Goal: Task Accomplishment & Management: Manage account settings

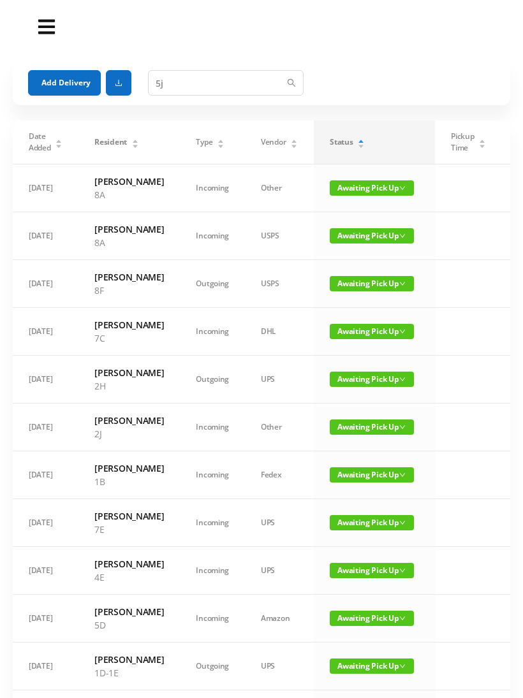
click at [340, 339] on span "Awaiting Pick Up" at bounding box center [372, 331] width 84 height 15
click at [355, 430] on link "Picked Up" at bounding box center [352, 423] width 83 height 20
click at [75, 84] on button "Add Delivery" at bounding box center [64, 83] width 73 height 26
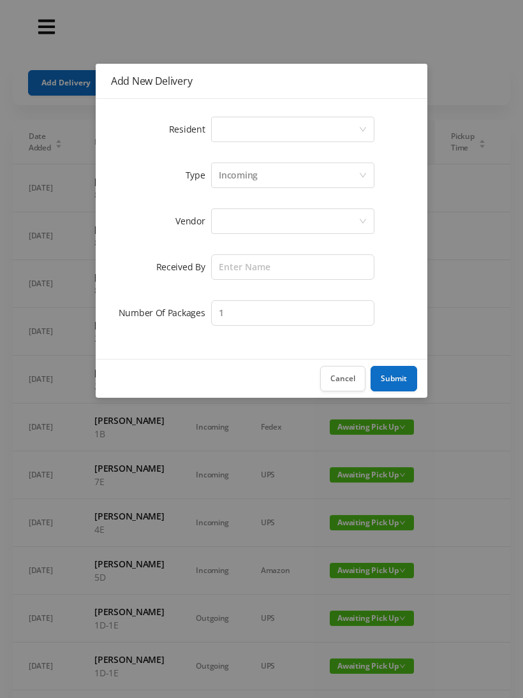
click at [267, 132] on div "Select a person" at bounding box center [289, 129] width 140 height 24
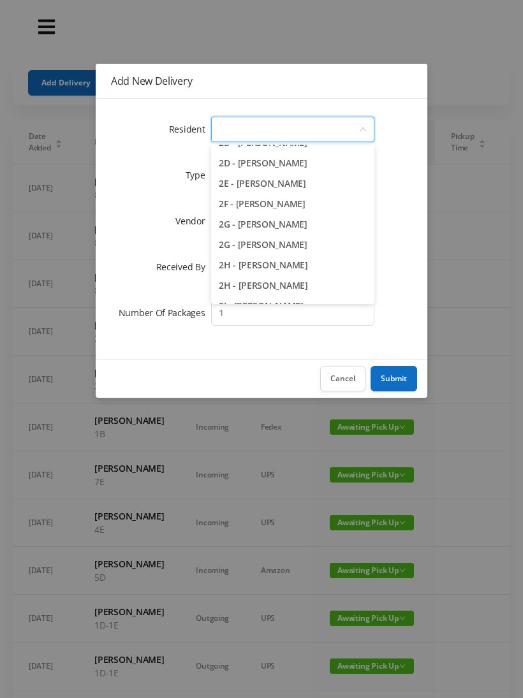
scroll to position [367, 0]
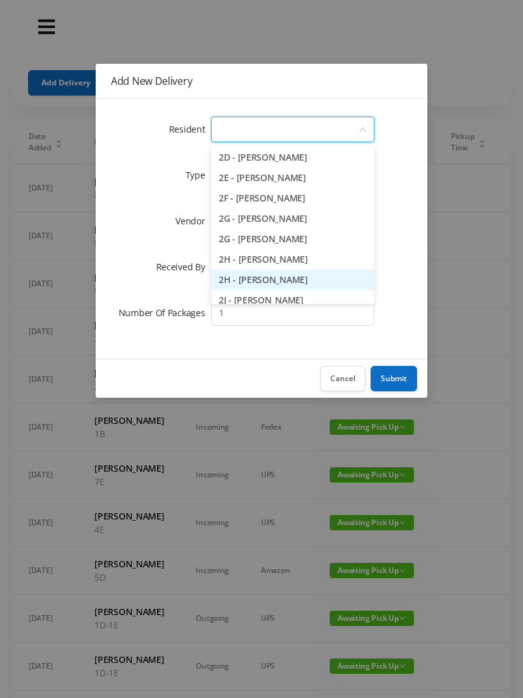
click at [300, 284] on li "2H - Lorraine Singleton" at bounding box center [292, 280] width 163 height 20
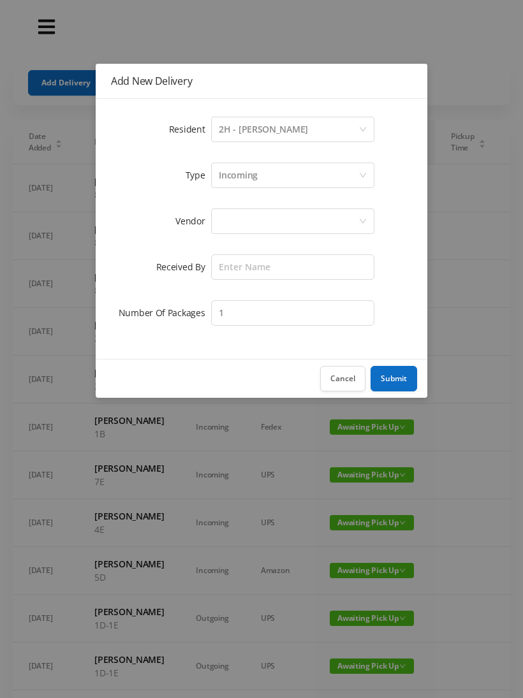
click at [241, 179] on div "Incoming" at bounding box center [238, 175] width 39 height 24
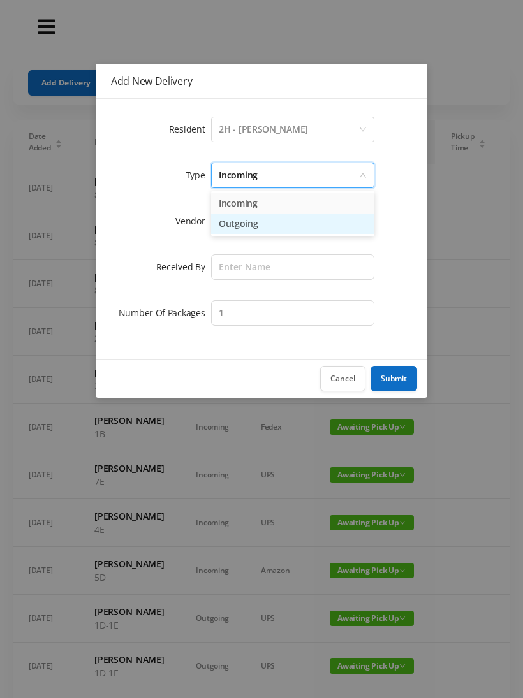
click at [247, 214] on li "Outgoing" at bounding box center [292, 224] width 163 height 20
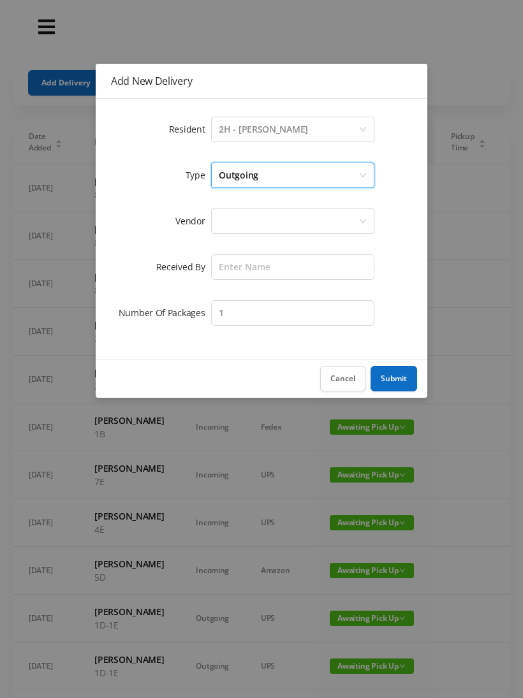
click at [243, 226] on div at bounding box center [289, 221] width 140 height 24
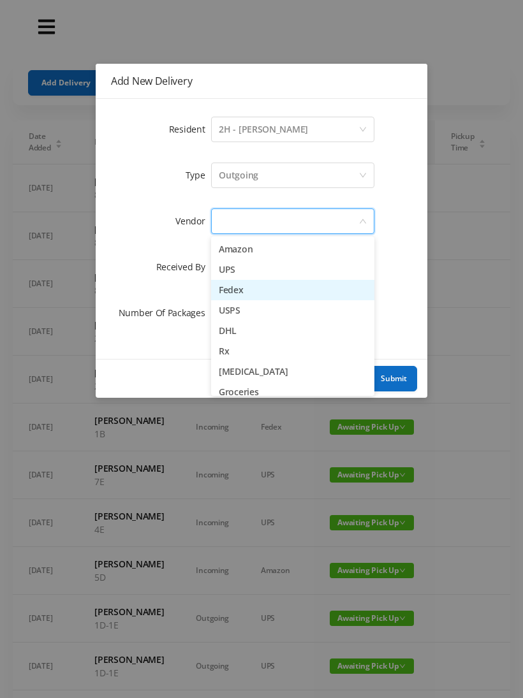
click at [277, 296] on li "Fedex" at bounding box center [292, 290] width 163 height 20
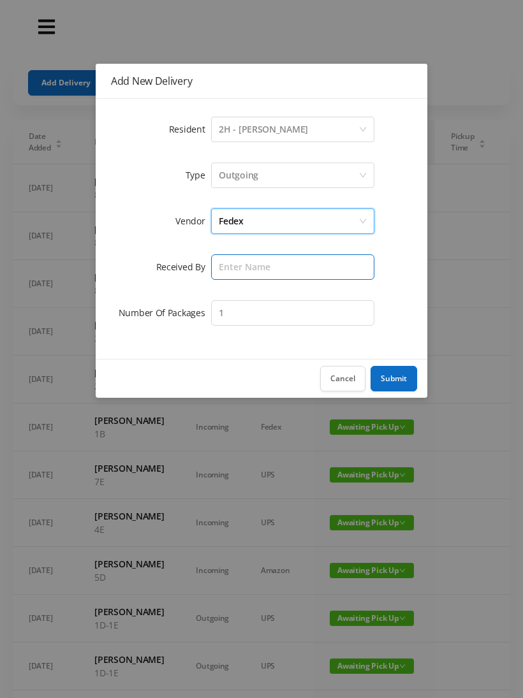
click at [239, 273] on input "text" at bounding box center [292, 267] width 163 height 26
type input "Melece"
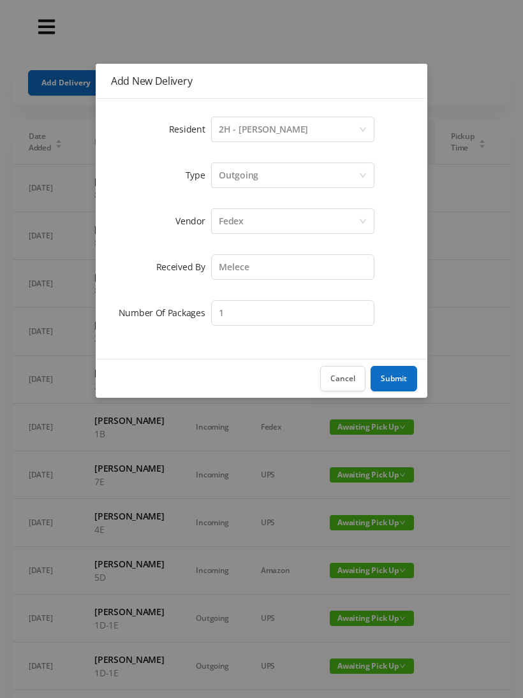
click at [400, 381] on button "Submit" at bounding box center [394, 379] width 47 height 26
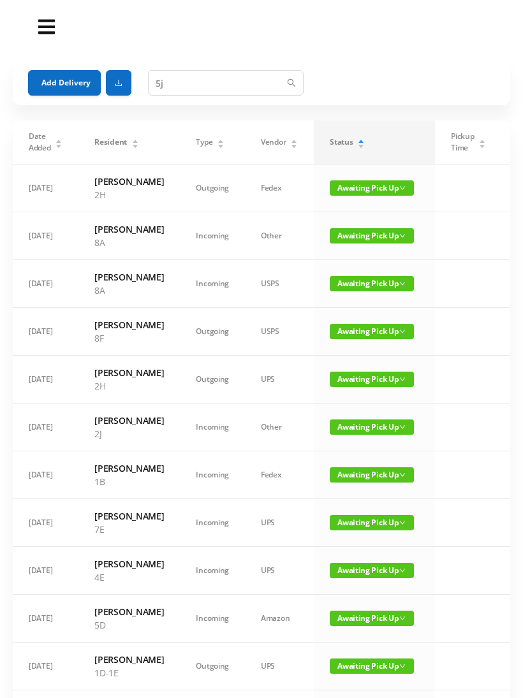
click at [72, 82] on button "Add Delivery" at bounding box center [64, 83] width 73 height 26
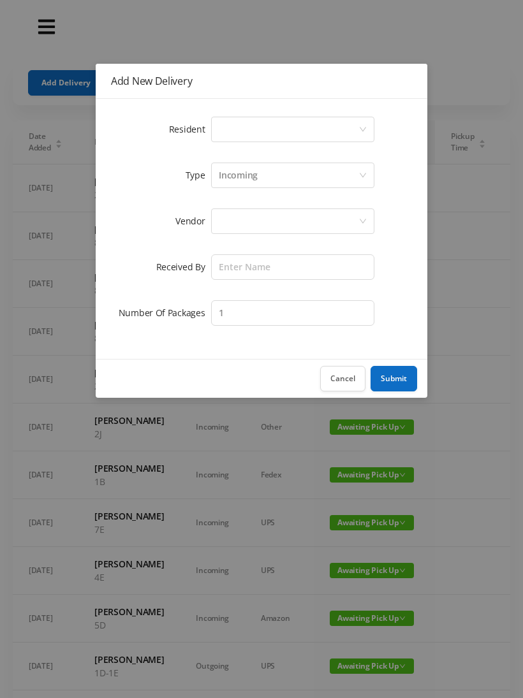
click at [265, 133] on div "Select a person" at bounding box center [289, 129] width 140 height 24
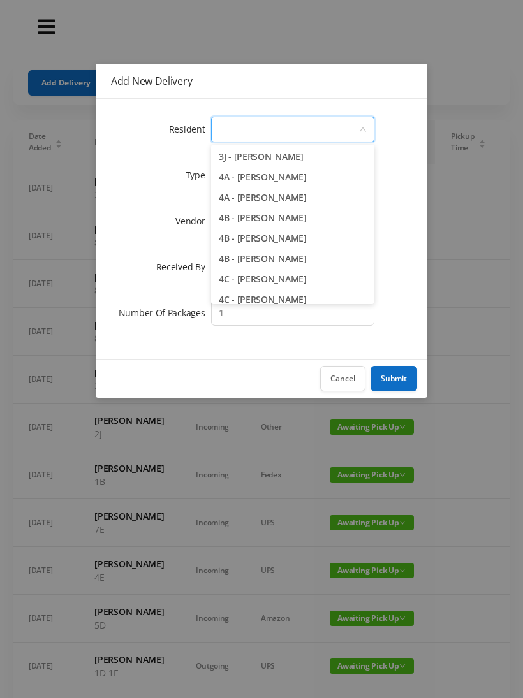
scroll to position [725, 0]
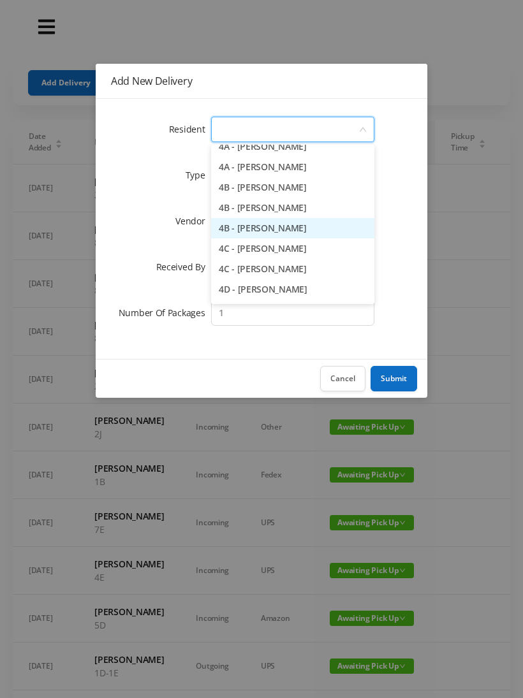
click at [326, 234] on li "4B - Julia van Hoogstraten" at bounding box center [292, 228] width 163 height 20
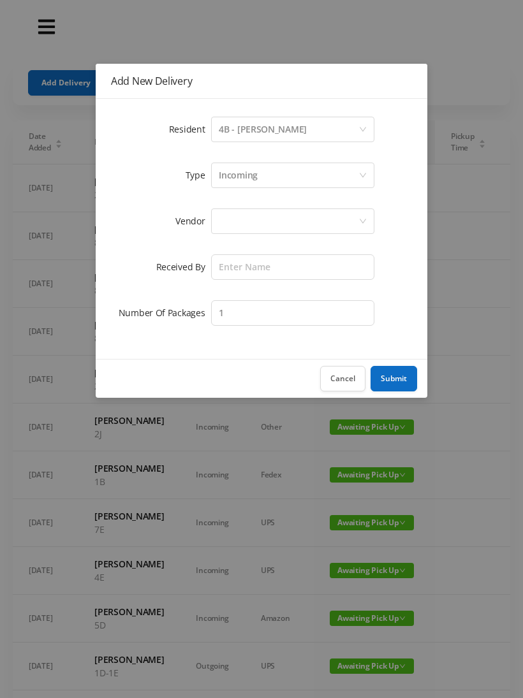
click at [251, 177] on div "Incoming" at bounding box center [238, 175] width 39 height 24
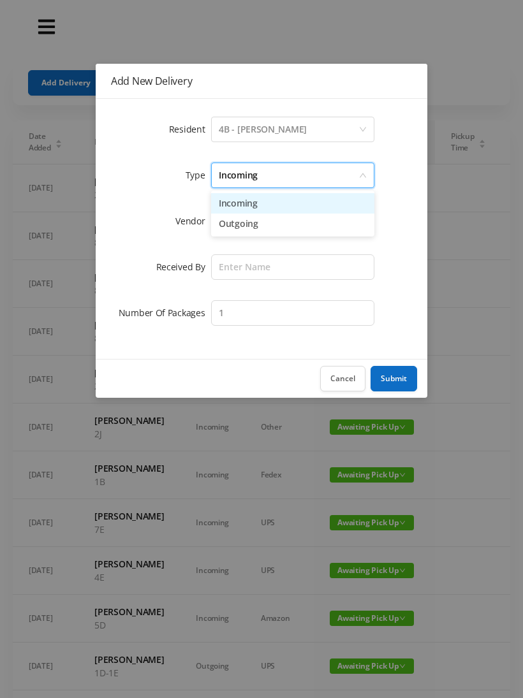
click at [244, 209] on li "Incoming" at bounding box center [292, 203] width 163 height 20
click at [236, 226] on div at bounding box center [289, 221] width 140 height 24
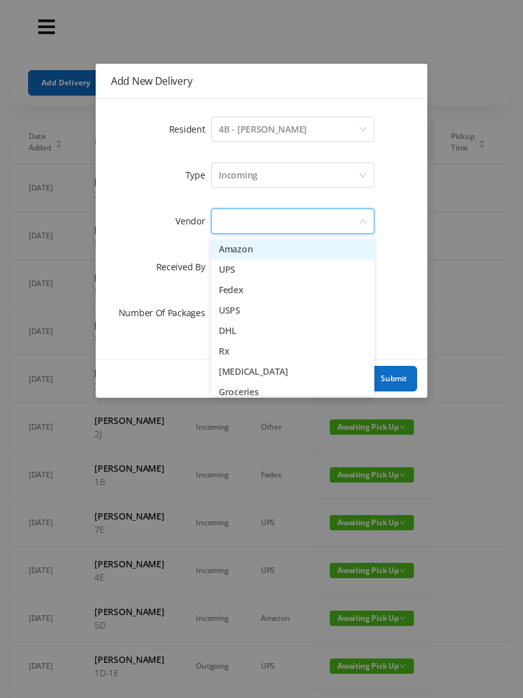
click at [267, 291] on li "Fedex" at bounding box center [292, 290] width 163 height 20
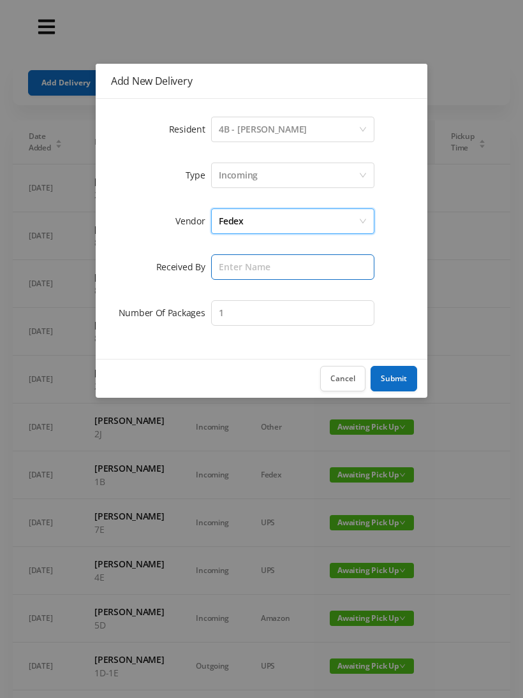
click at [242, 270] on input "text" at bounding box center [292, 267] width 163 height 26
type input "Melece"
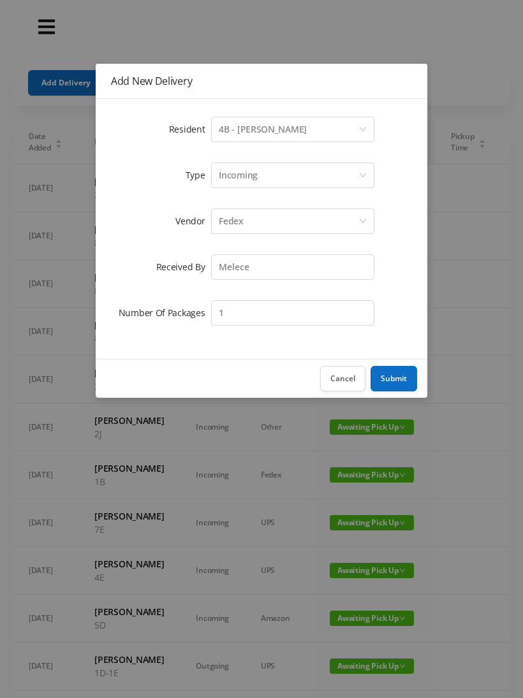
click at [397, 372] on button "Submit" at bounding box center [394, 379] width 47 height 26
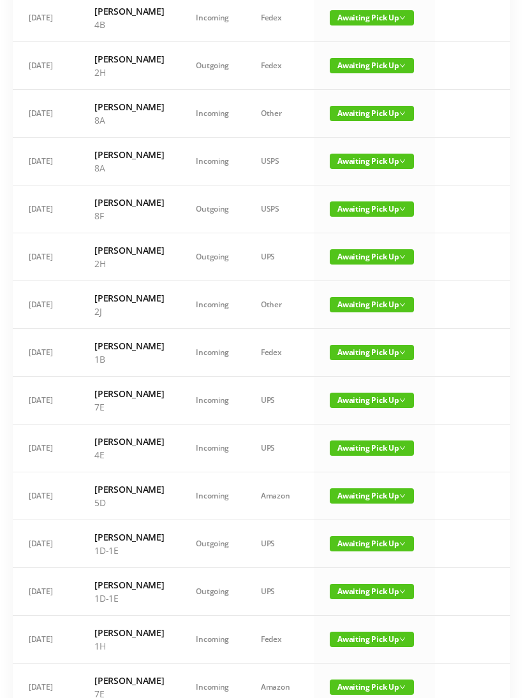
scroll to position [170, 0]
click at [353, 408] on span "Awaiting Pick Up" at bounding box center [372, 400] width 84 height 15
click at [355, 544] on link "Picked Up" at bounding box center [360, 546] width 83 height 20
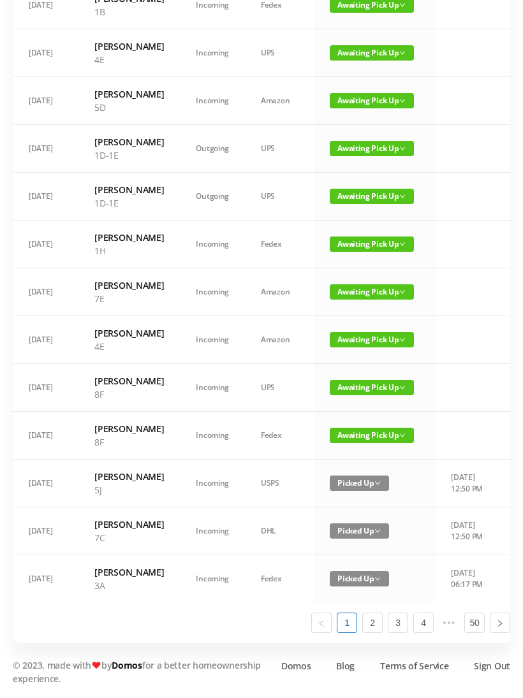
scroll to position [0, 0]
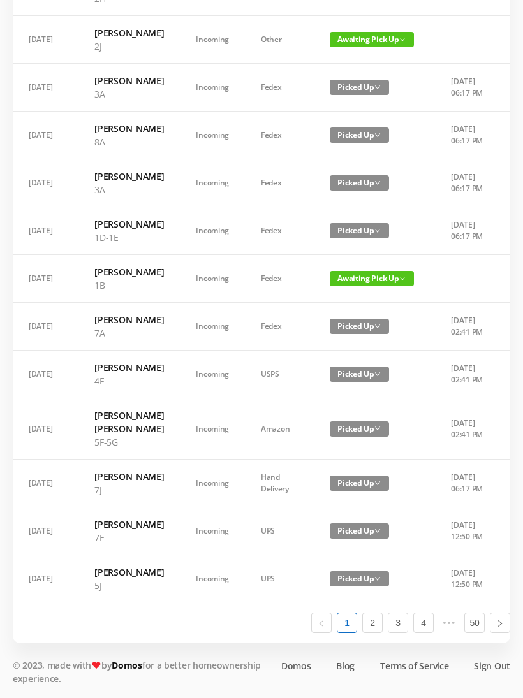
scroll to position [682, 0]
click at [376, 633] on link "2" at bounding box center [372, 622] width 19 height 19
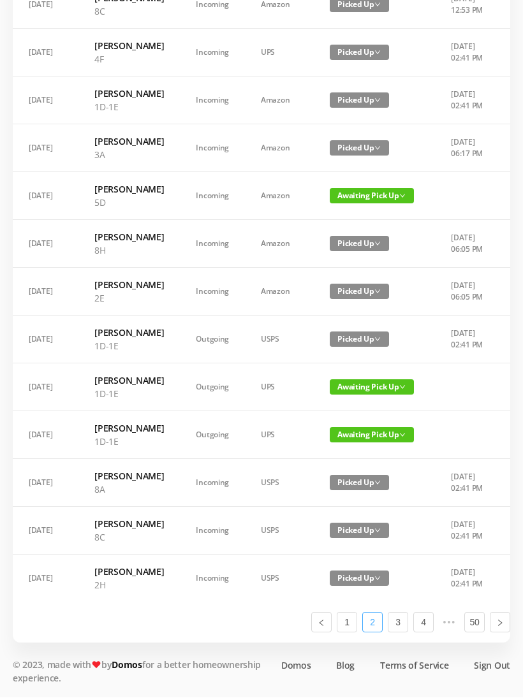
scroll to position [551, 0]
click at [363, 204] on span "Awaiting Pick Up" at bounding box center [372, 196] width 84 height 15
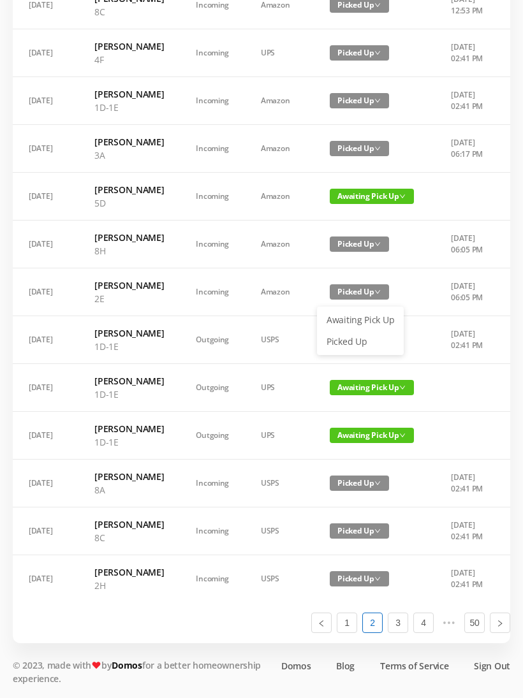
click at [346, 332] on link "Picked Up" at bounding box center [360, 342] width 83 height 20
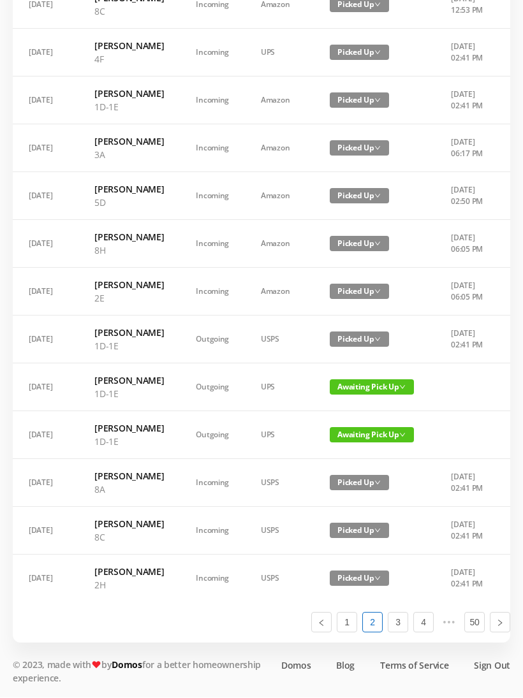
scroll to position [656, 0]
click at [351, 633] on link "1" at bounding box center [346, 622] width 19 height 19
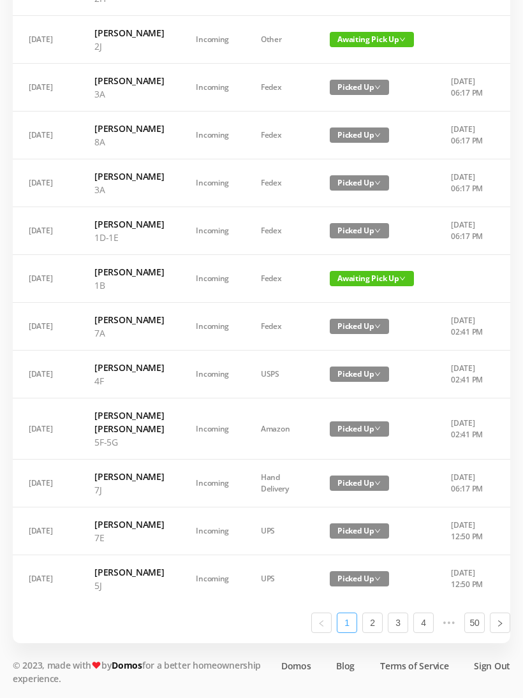
scroll to position [682, 0]
click at [401, 633] on link "3" at bounding box center [397, 622] width 19 height 19
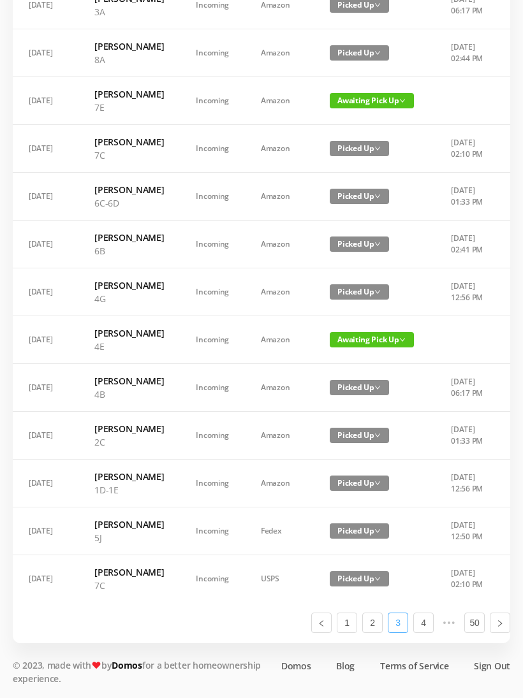
scroll to position [709, 0]
click at [374, 633] on link "2" at bounding box center [372, 622] width 19 height 19
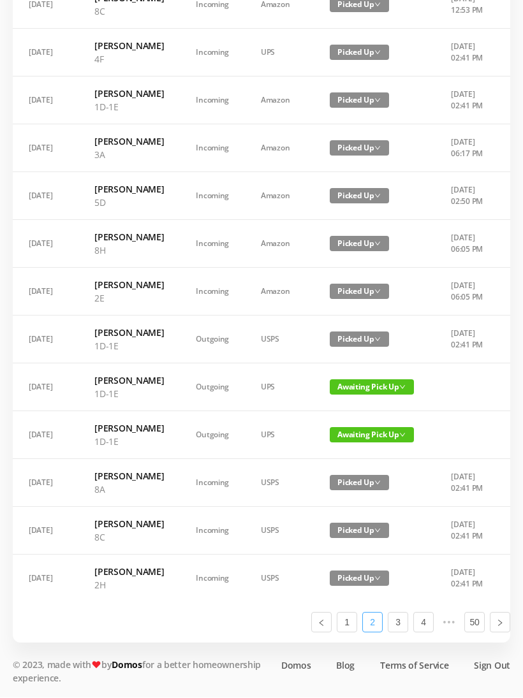
scroll to position [679, 0]
click at [350, 629] on link "1" at bounding box center [346, 622] width 19 height 19
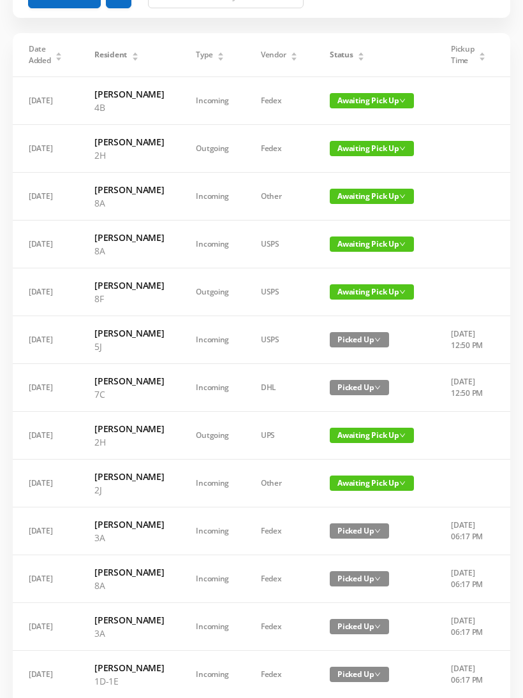
scroll to position [0, 0]
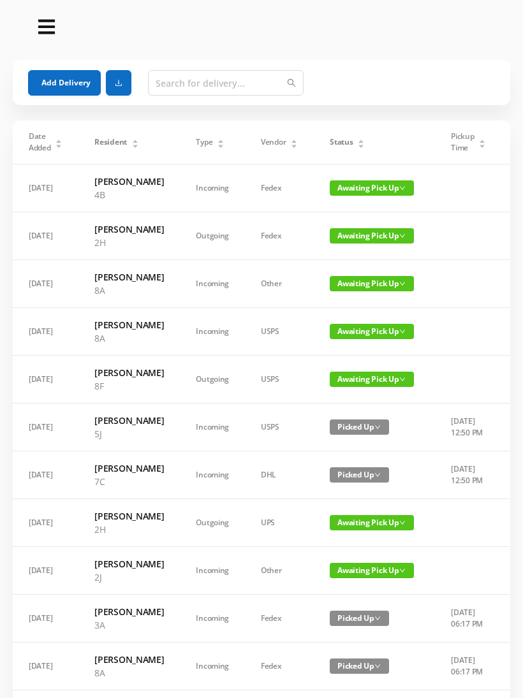
click at [348, 244] on span "Awaiting Pick Up" at bounding box center [372, 235] width 84 height 15
click at [348, 304] on link "Picked Up" at bounding box center [360, 301] width 83 height 20
